Goal: Find specific page/section

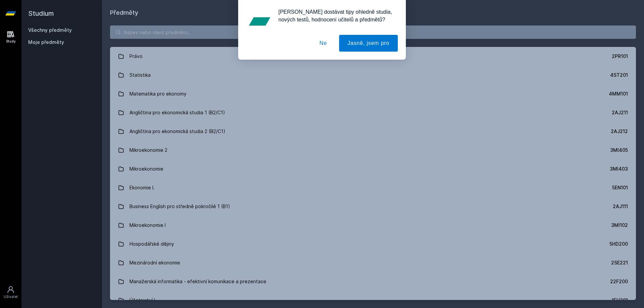
click at [323, 42] on button "Ne" at bounding box center [323, 43] width 24 height 17
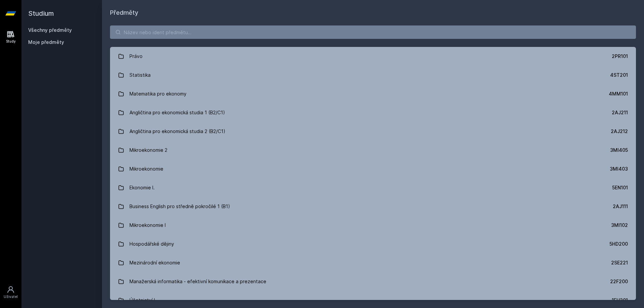
click at [270, 27] on div "[PERSON_NAME] dostávat tipy ohledně studia, nových testů, hodnocení učitelů a p…" at bounding box center [322, 30] width 644 height 60
click at [271, 33] on input "search" at bounding box center [373, 31] width 526 height 13
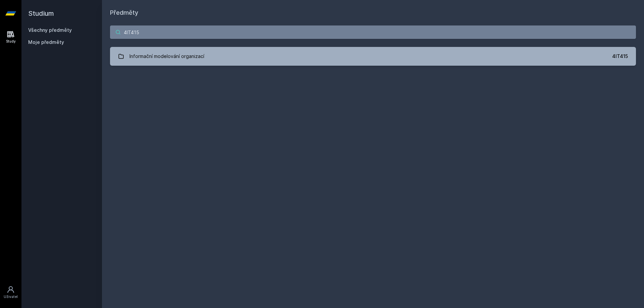
type input "4IT415"
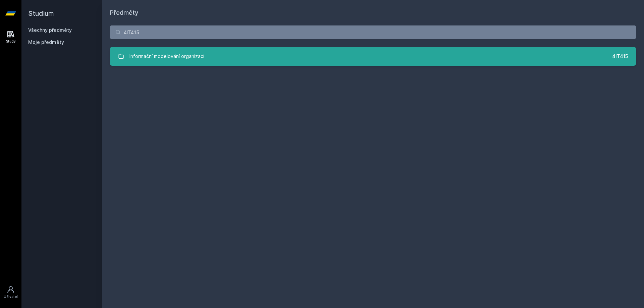
click at [176, 52] on div "Informační modelování organizací" at bounding box center [166, 56] width 75 height 13
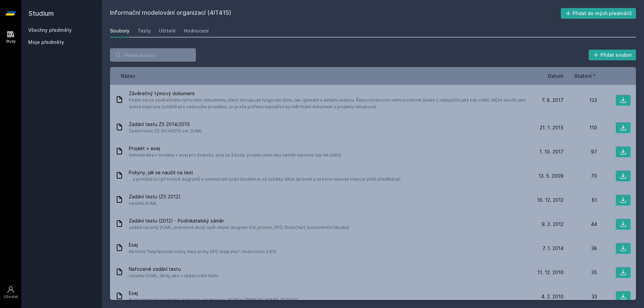
click at [567, 71] on div "Název Datum Stažení" at bounding box center [373, 76] width 526 height 18
click at [559, 73] on span "Datum" at bounding box center [555, 75] width 15 height 7
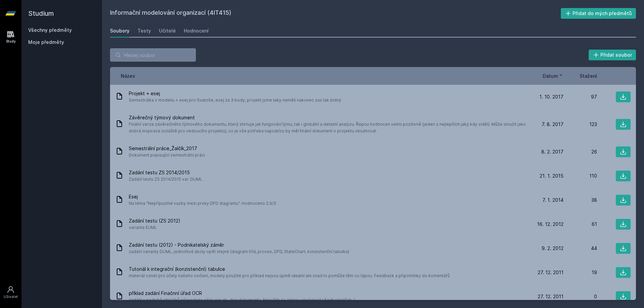
click at [558, 73] on icon at bounding box center [560, 74] width 5 height 5
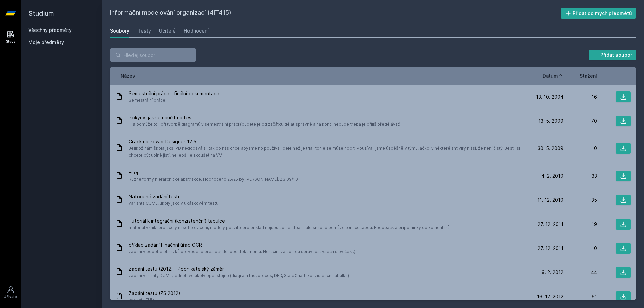
click at [558, 75] on icon at bounding box center [560, 74] width 5 height 5
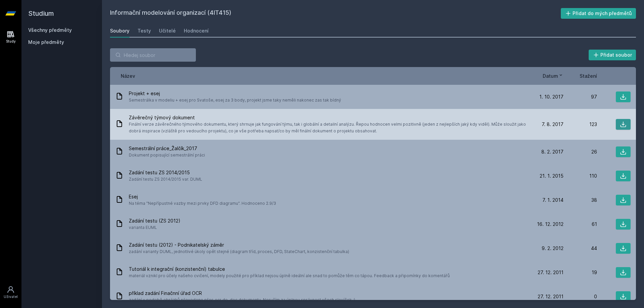
click at [622, 127] on icon at bounding box center [622, 124] width 7 height 7
